Goal: Task Accomplishment & Management: Manage account settings

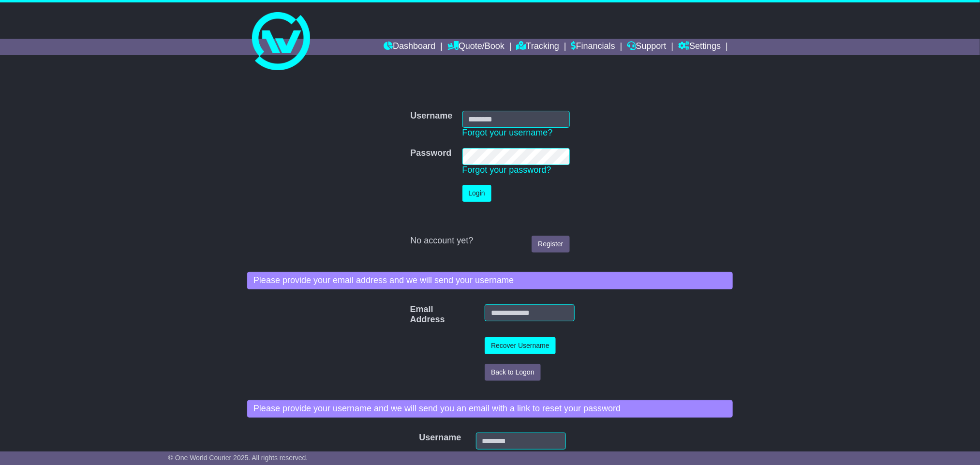
type input "**********"
click at [488, 166] on link "Forgot your password?" at bounding box center [507, 170] width 89 height 10
click at [481, 181] on td "Login" at bounding box center [516, 193] width 117 height 27
click at [477, 190] on button "Login" at bounding box center [477, 193] width 29 height 17
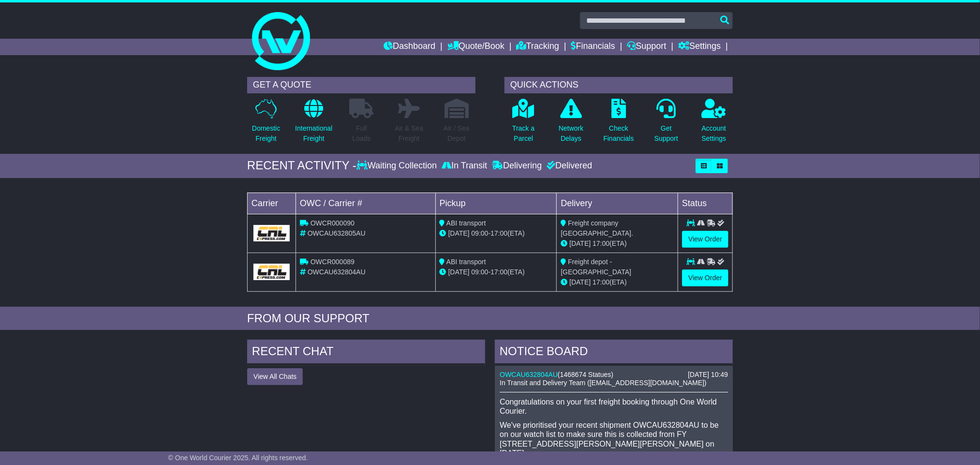
drag, startPoint x: 822, startPoint y: 212, endPoint x: 881, endPoint y: 150, distance: 86.3
click at [831, 209] on div "Loading... No bookings found Carrier OWC / Carrier # Pickup Delivery Status OWC…" at bounding box center [490, 245] width 980 height 124
click at [0, 89] on div "GET A QUOTE Domestic Freight International Freight Full Loads Air & Sea Freight…" at bounding box center [490, 113] width 980 height 82
